Goal: Information Seeking & Learning: Learn about a topic

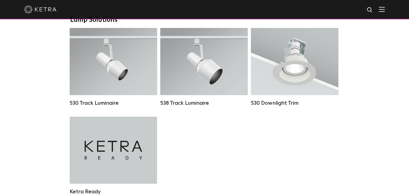
scroll to position [484, 0]
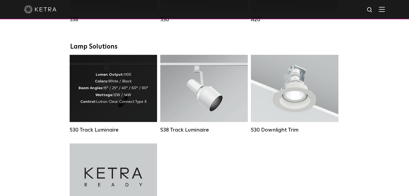
click at [123, 112] on div "Lumen Output: 1100 Colors: White / Black Beam Angles: 15° / 25° / 40° / 60° / 9…" at bounding box center [113, 88] width 87 height 67
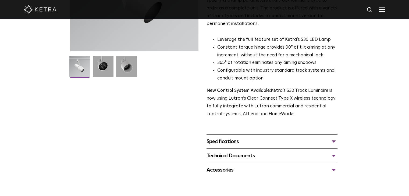
scroll to position [134, 0]
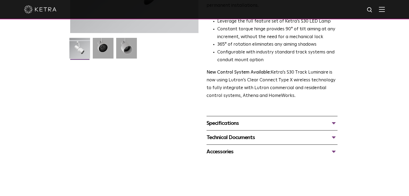
click at [235, 119] on div "Specifications" at bounding box center [271, 123] width 131 height 9
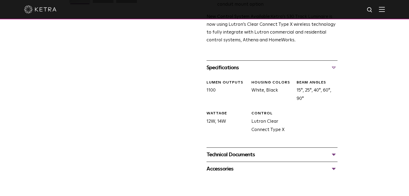
scroll to position [215, 0]
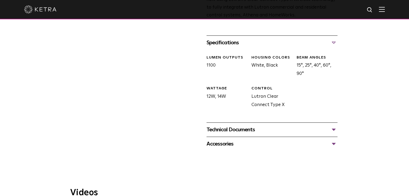
click at [233, 125] on div "Technical Documents" at bounding box center [271, 129] width 131 height 9
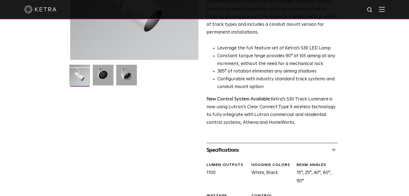
scroll to position [0, 0]
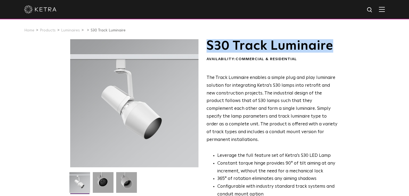
drag, startPoint x: 339, startPoint y: 52, endPoint x: 205, endPoint y: 50, distance: 133.8
copy h1 "S30 Track Luminaire"
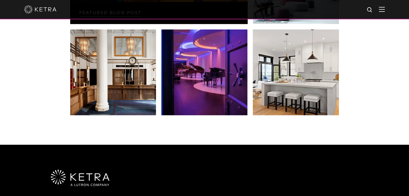
scroll to position [967, 0]
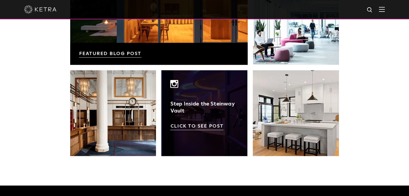
click at [194, 114] on link at bounding box center [204, 113] width 86 height 86
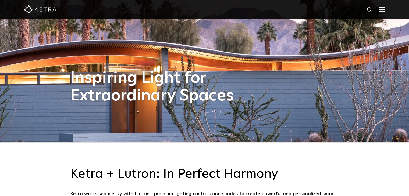
scroll to position [0, 0]
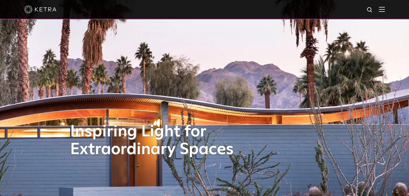
click at [46, 13] on img at bounding box center [40, 9] width 32 height 8
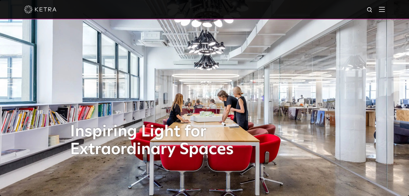
click at [384, 9] on img at bounding box center [382, 9] width 6 height 5
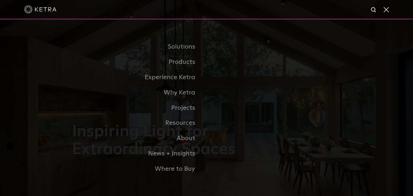
click at [389, 10] on div at bounding box center [206, 9] width 413 height 19
click at [387, 11] on span at bounding box center [386, 9] width 6 height 5
